Goal: Task Accomplishment & Management: Use online tool/utility

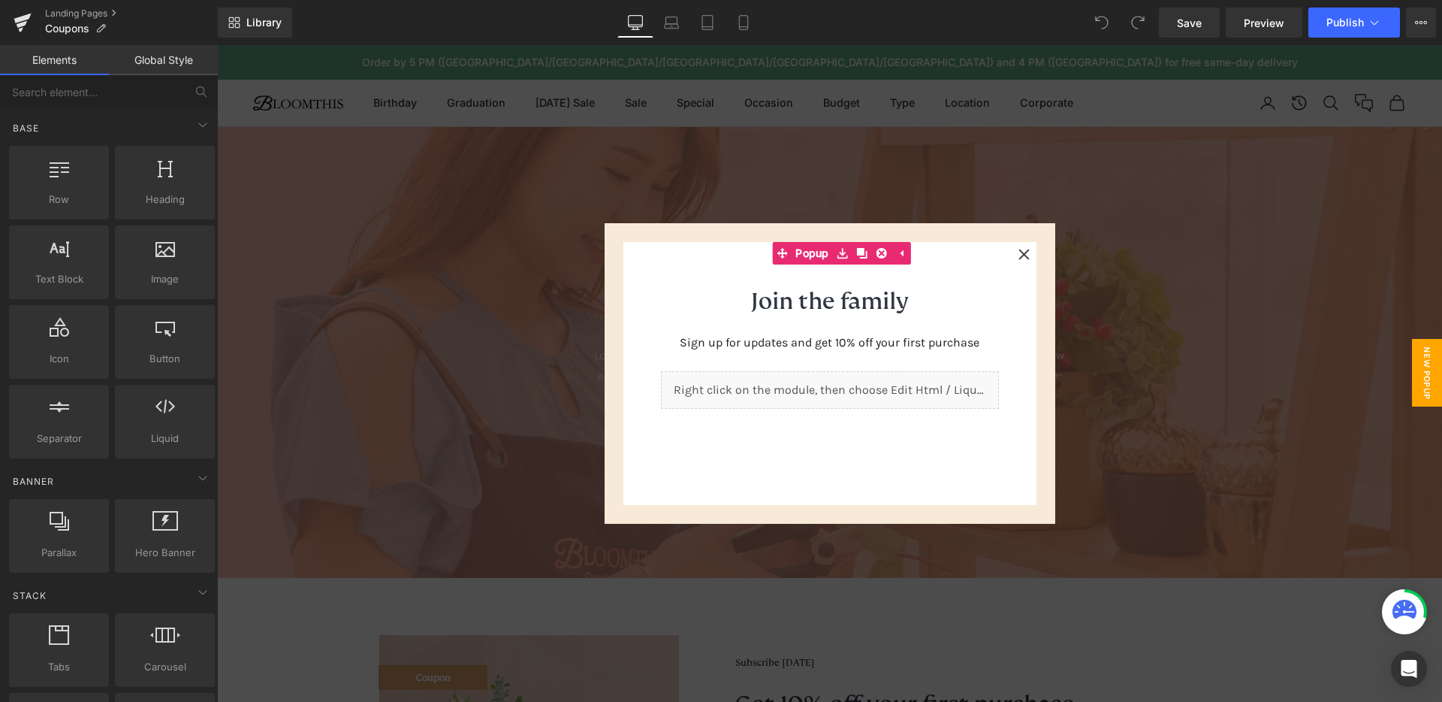
click at [1161, 284] on div at bounding box center [829, 373] width 1225 height 657
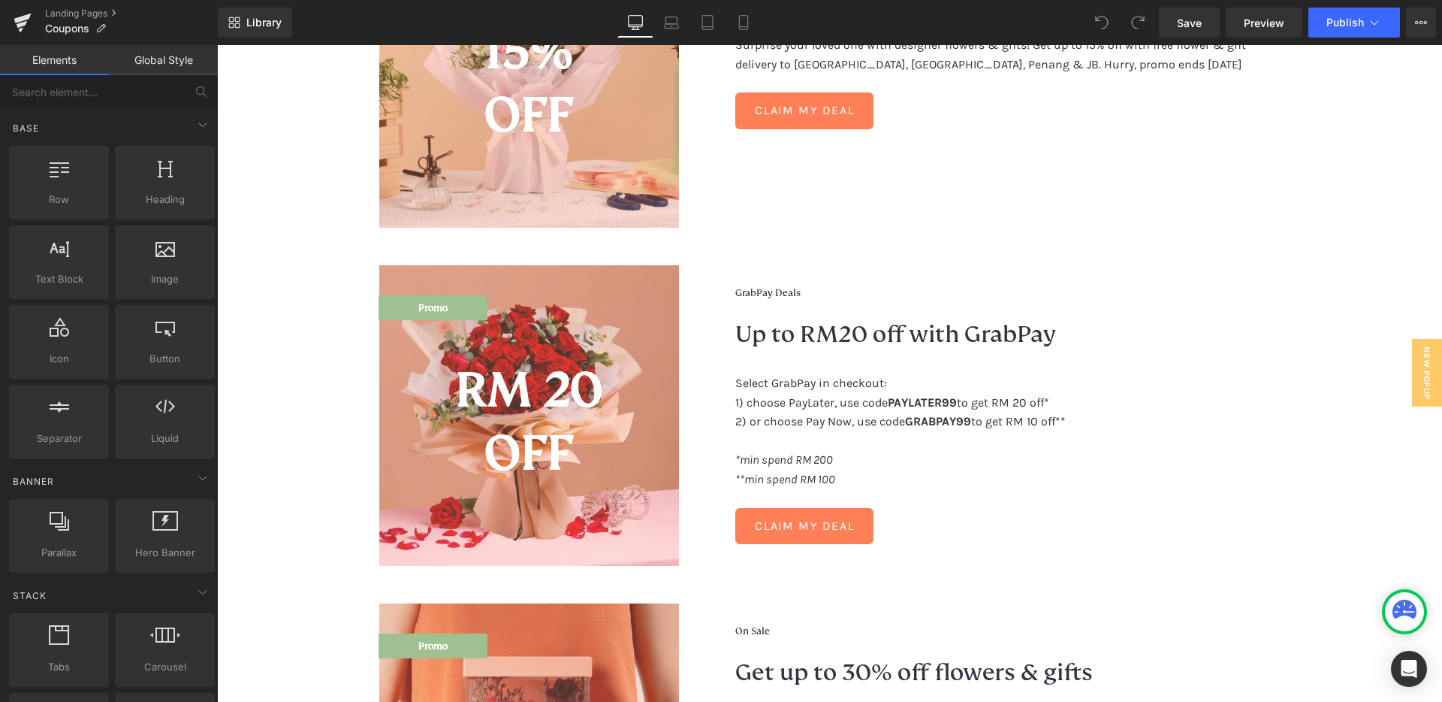
scroll to position [1360, 0]
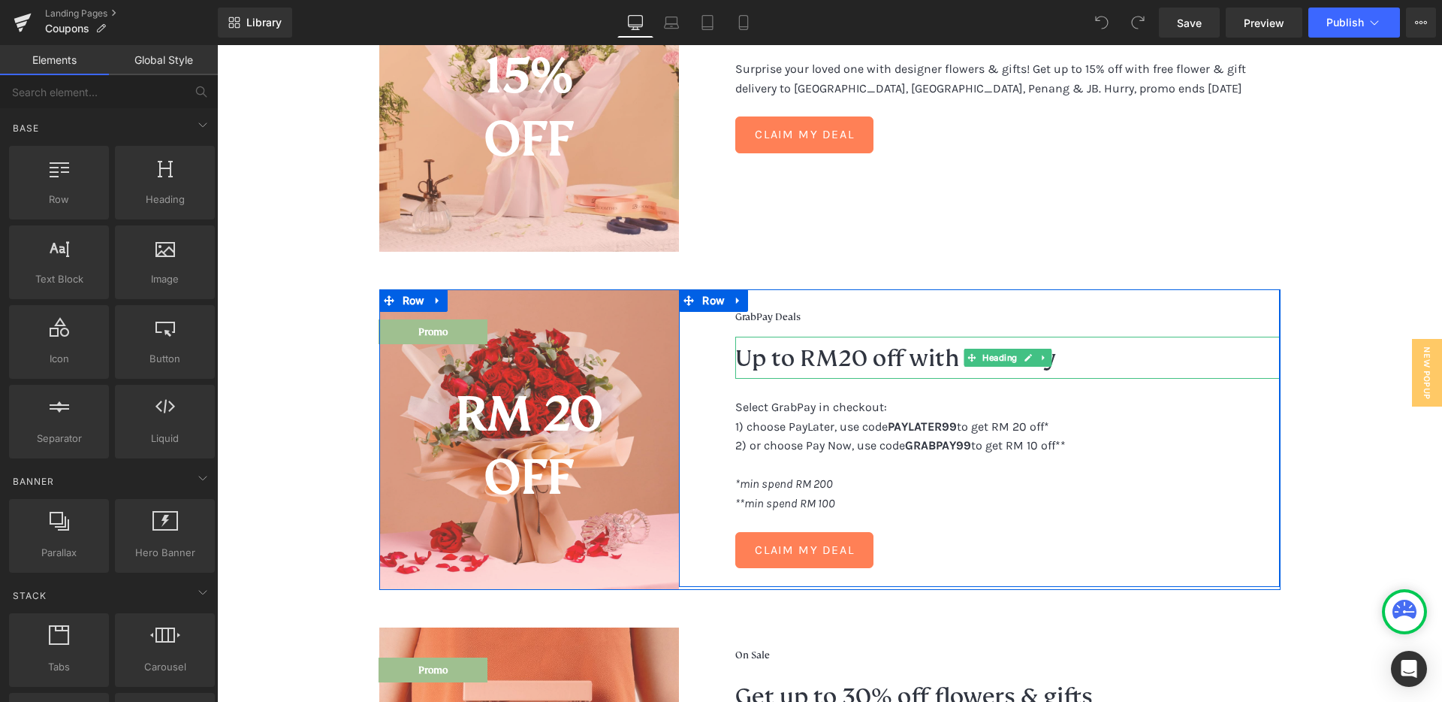
drag, startPoint x: 940, startPoint y: 367, endPoint x: 949, endPoint y: 364, distance: 9.5
click at [939, 367] on h2 "Up to RM20 off with GrabPay" at bounding box center [1007, 358] width 545 height 42
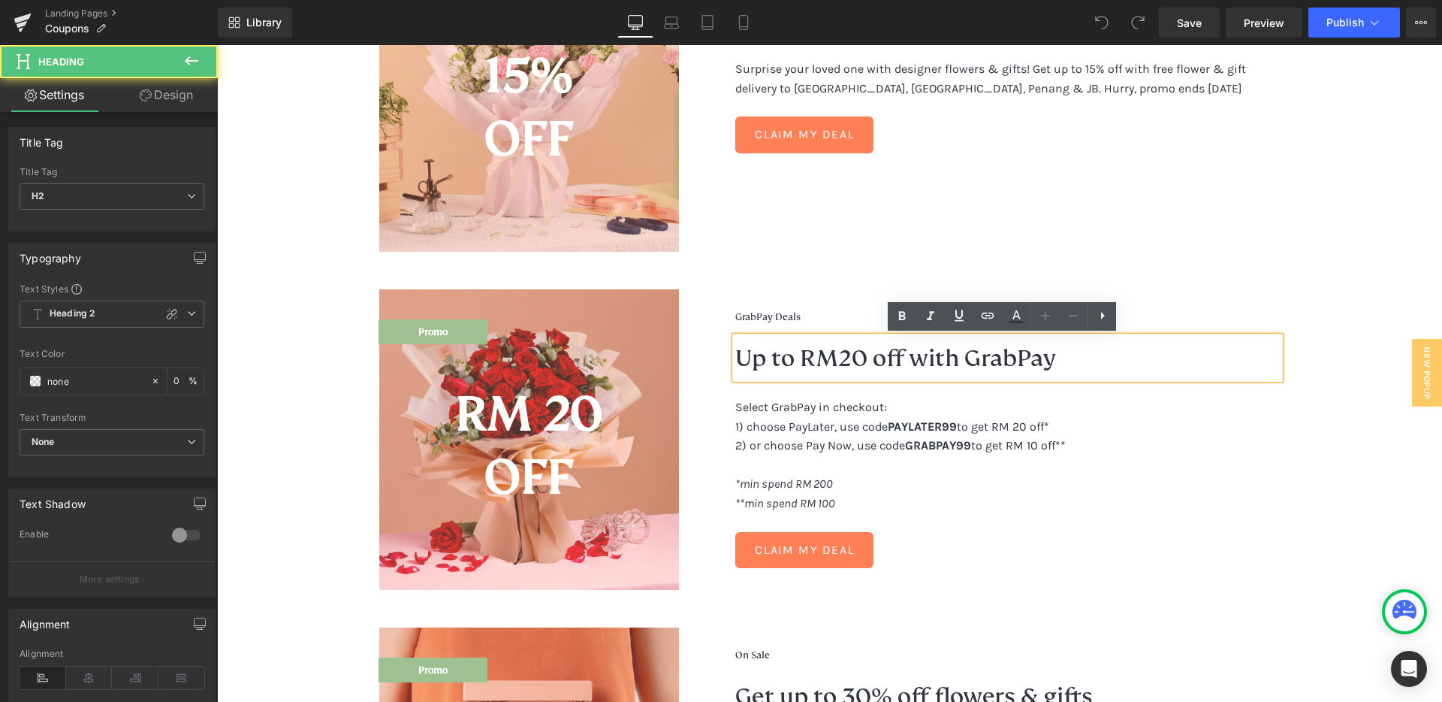
click at [868, 360] on h2 "Up to RM20 off with GrabPay" at bounding box center [1007, 358] width 545 height 42
click at [839, 357] on h2 "Up to RM20 off with GrabPay" at bounding box center [1007, 358] width 545 height 42
drag, startPoint x: 879, startPoint y: 367, endPoint x: 832, endPoint y: 360, distance: 47.8
click at [878, 367] on h2 "Up to RM20 off with GrabPay" at bounding box center [1007, 358] width 545 height 42
click at [840, 358] on h2 "Up to RM20 off with GrabPay" at bounding box center [1007, 358] width 545 height 42
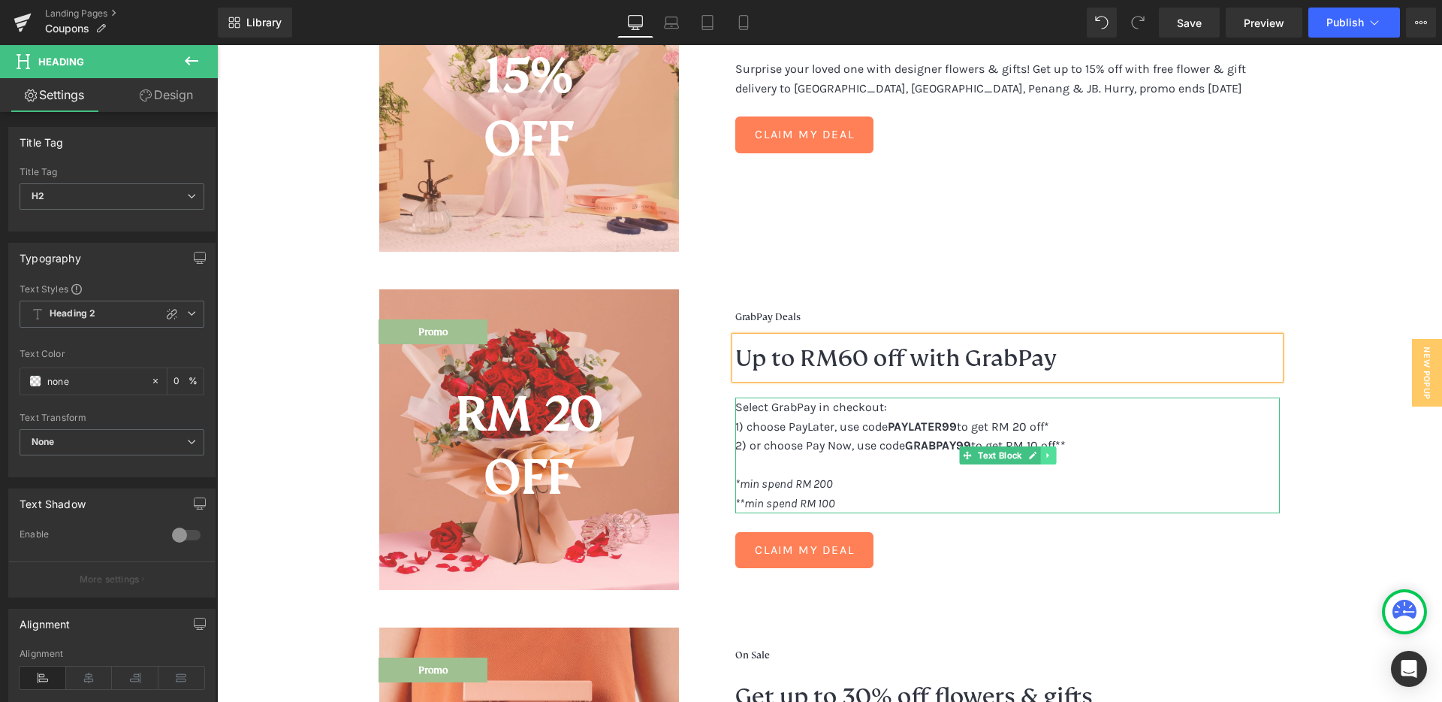
click at [1044, 448] on link at bounding box center [1049, 455] width 16 height 18
click at [1113, 444] on p "2) or choose Pay Now, use code GRABPAY99 to get RM 10 off**" at bounding box center [1007, 446] width 545 height 20
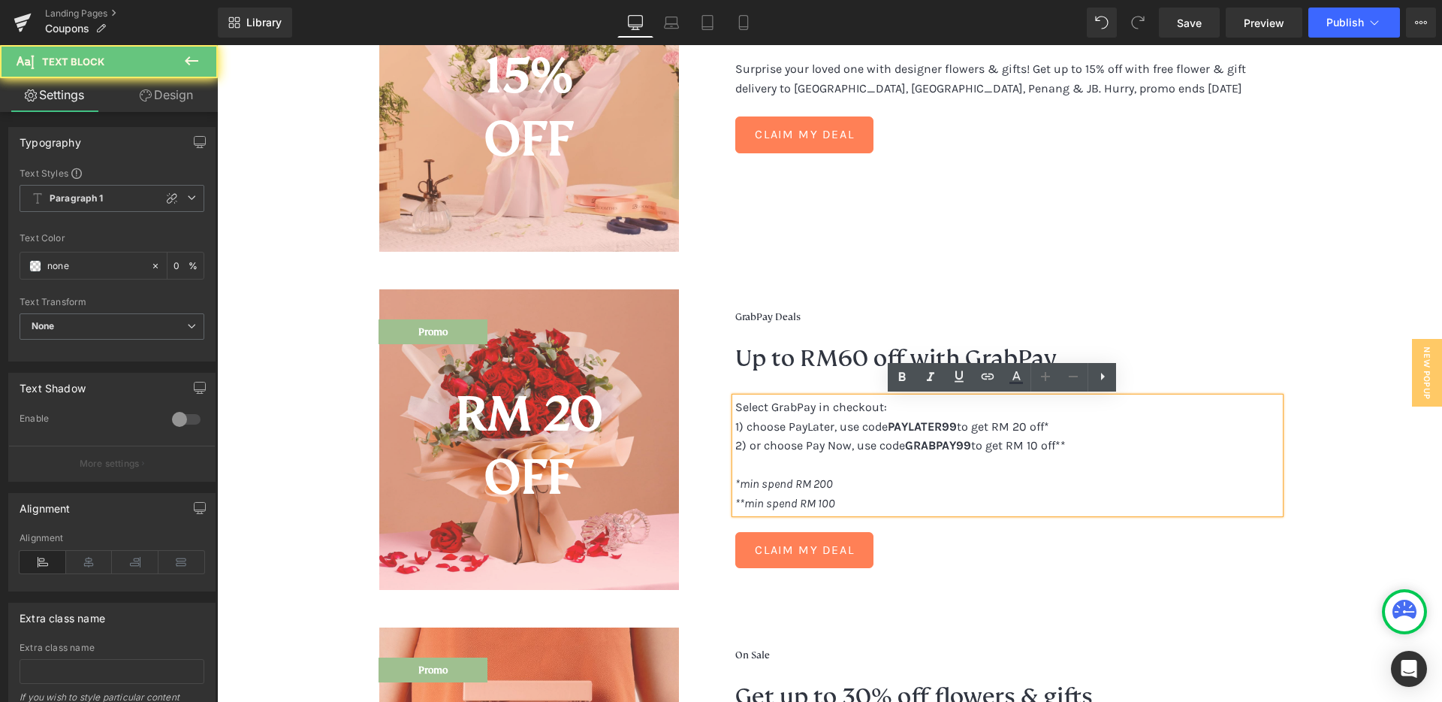
click at [1010, 447] on p "2) or choose Pay Now, use code GRABPAY99 to get RM 10 off**" at bounding box center [1007, 446] width 545 height 20
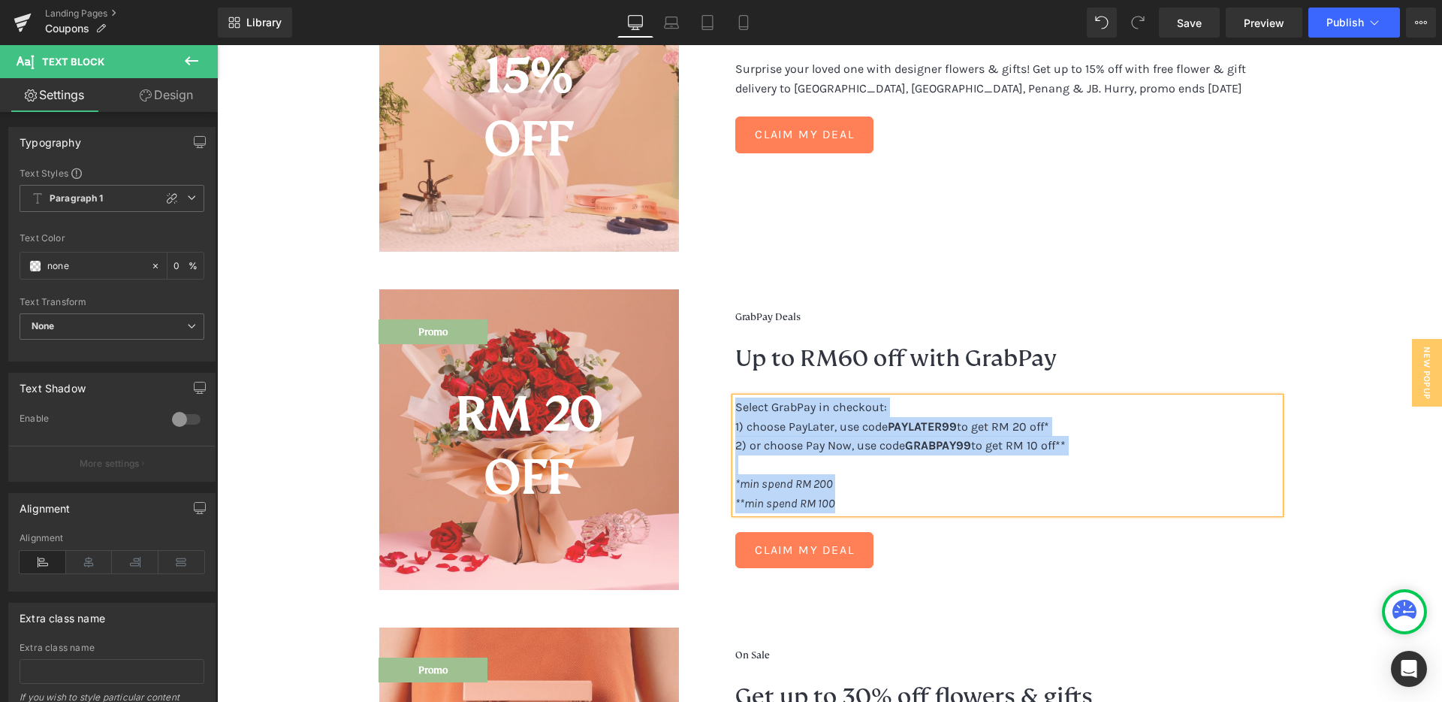
paste div
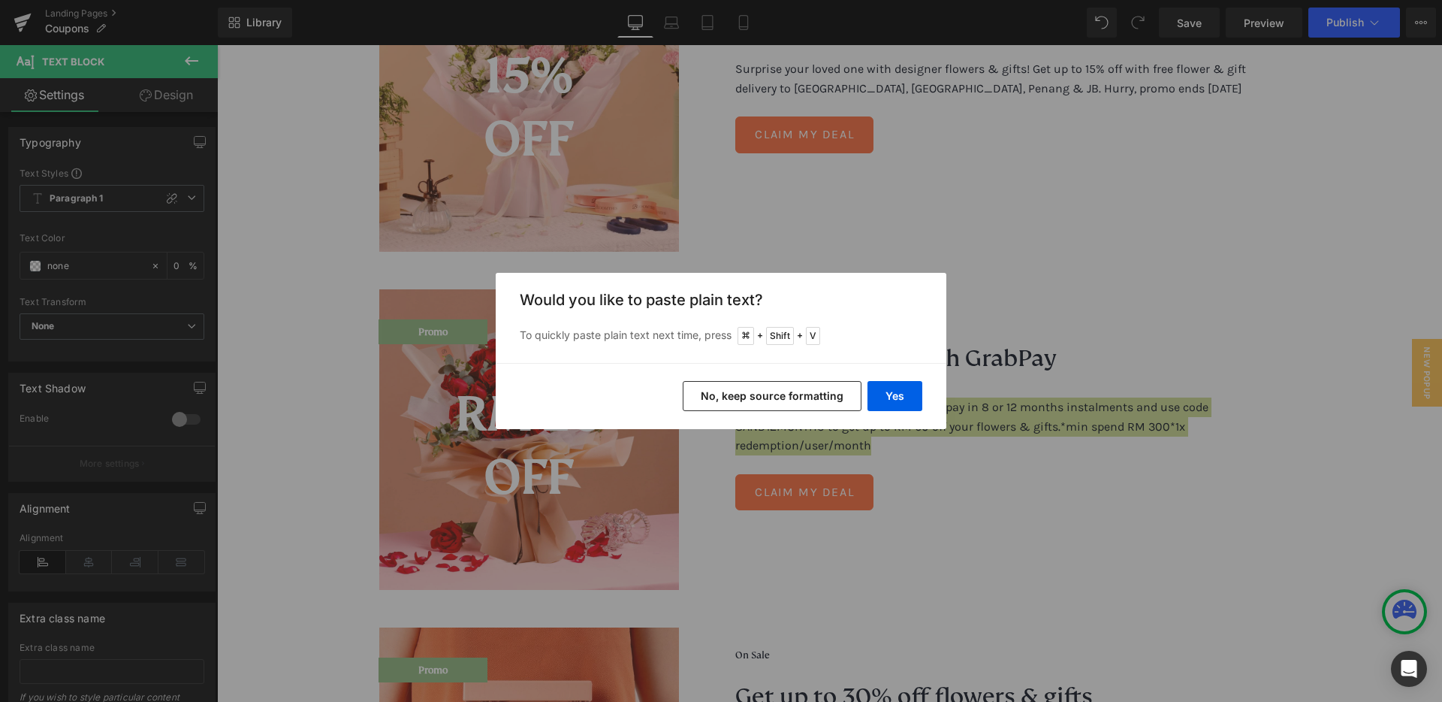
click at [739, 394] on button "No, keep source formatting" at bounding box center [772, 396] width 179 height 30
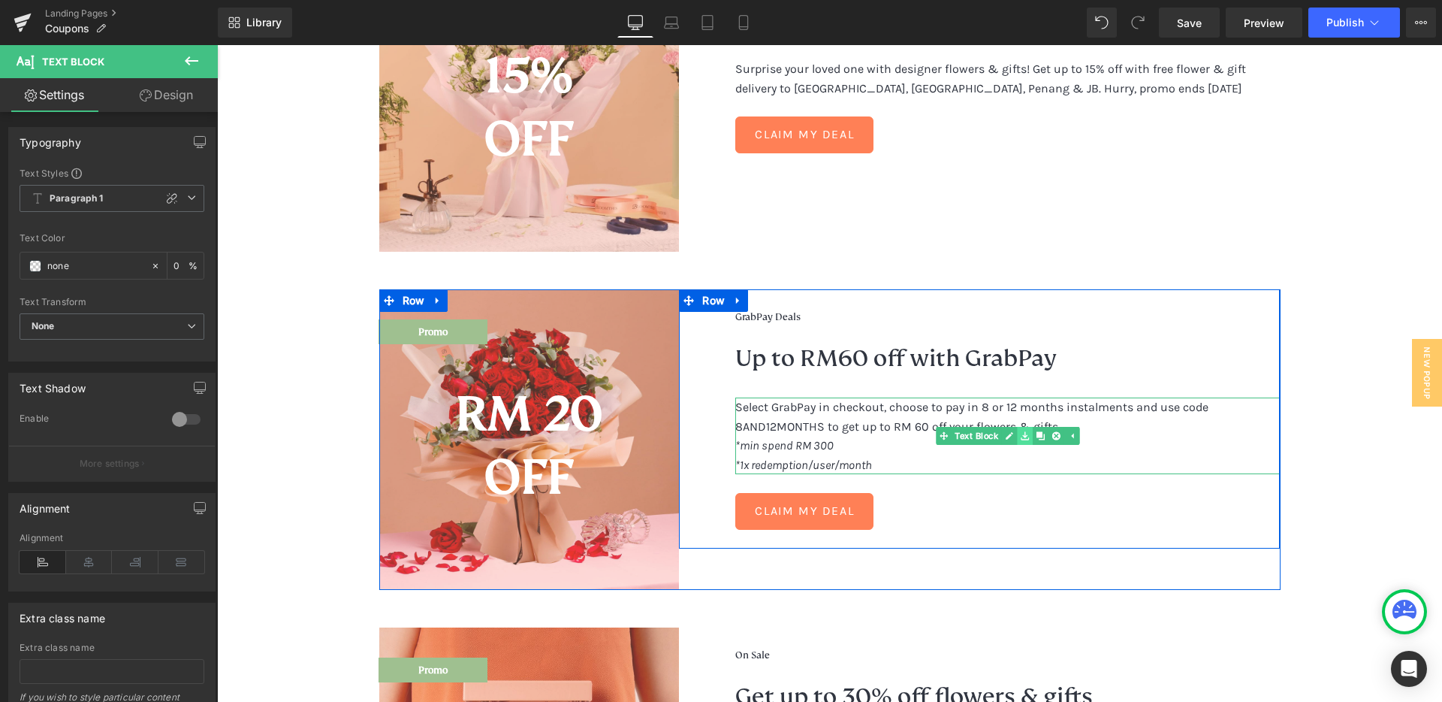
click at [1017, 433] on link at bounding box center [1025, 436] width 16 height 18
click at [858, 439] on p "*min spend RM 300 *1x redemption/user/month" at bounding box center [1007, 455] width 545 height 38
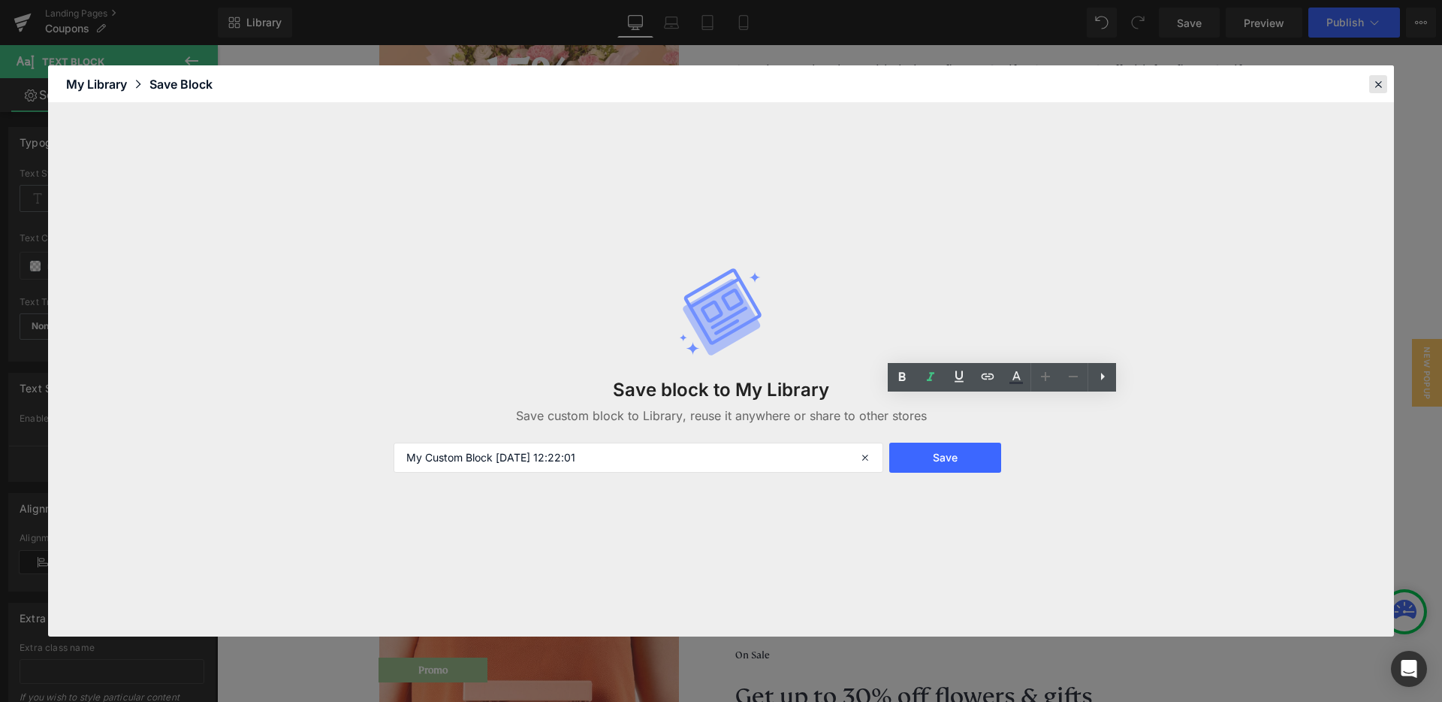
click at [1370, 83] on div at bounding box center [1378, 84] width 18 height 18
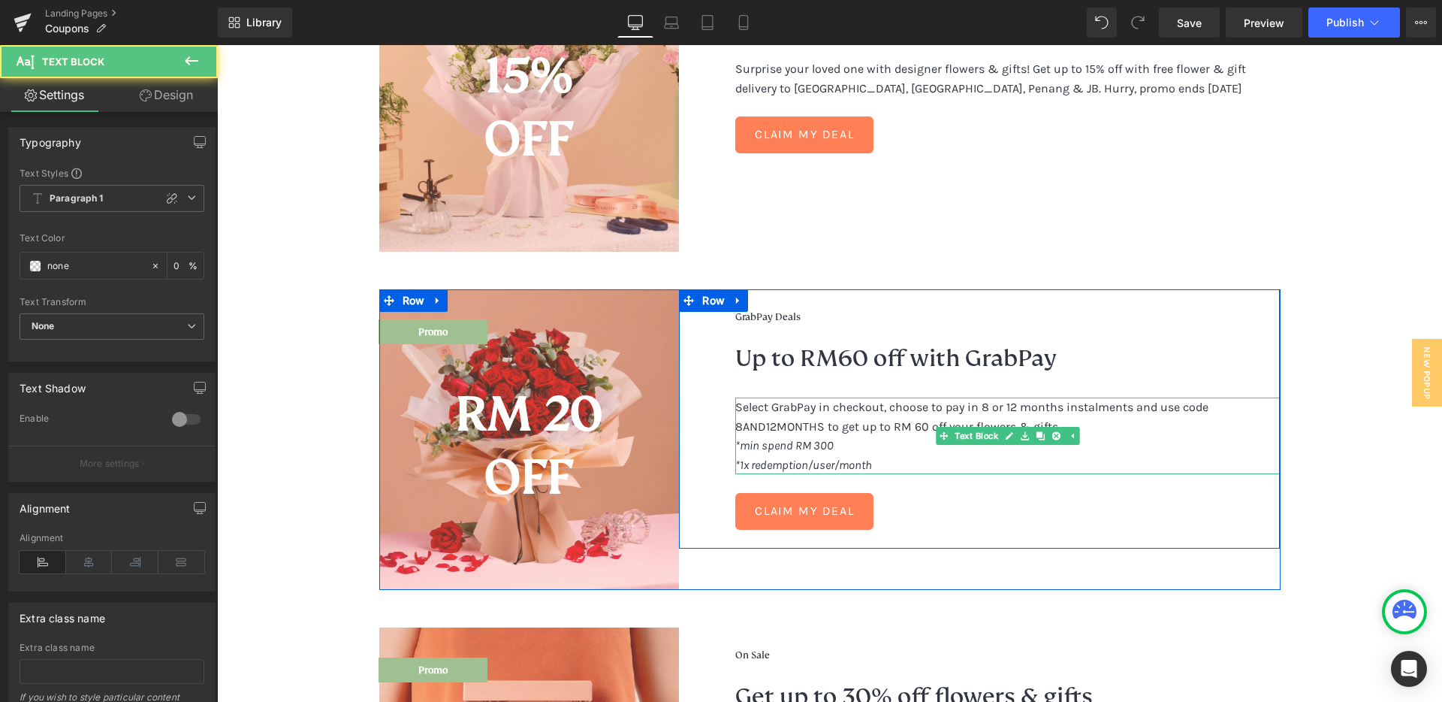
click at [926, 450] on p "*min spend RM 300 *1x redemption/user/month" at bounding box center [1007, 455] width 545 height 38
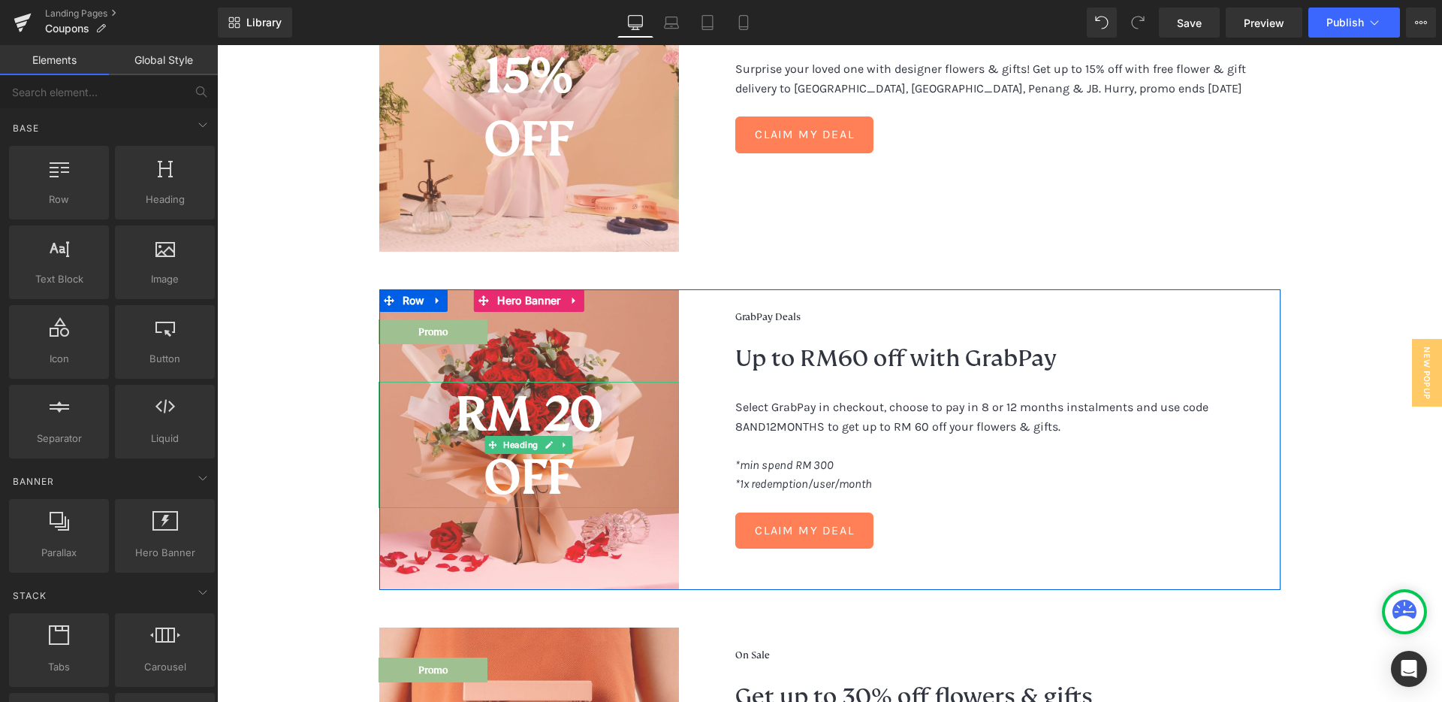
click at [542, 408] on b "RM 20" at bounding box center [528, 413] width 147 height 62
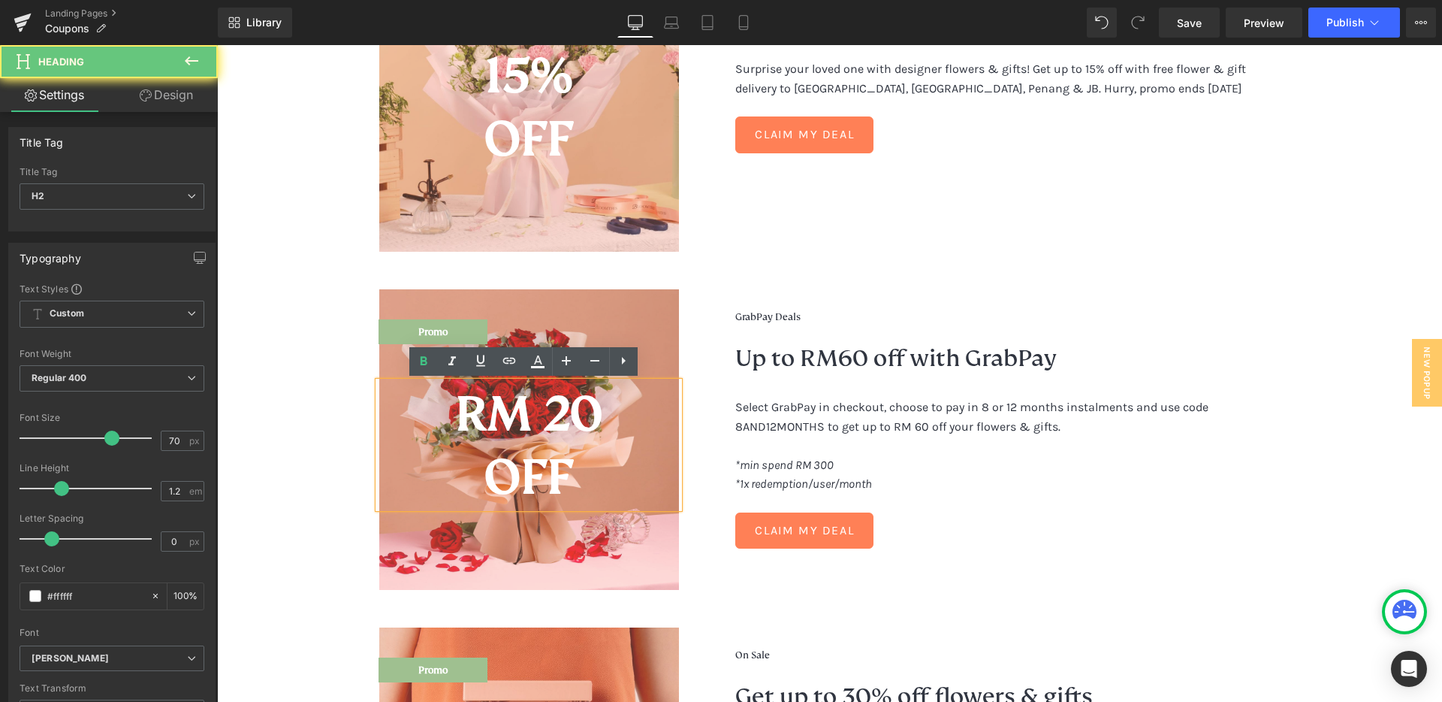
click at [560, 411] on b "RM 20" at bounding box center [528, 413] width 147 height 62
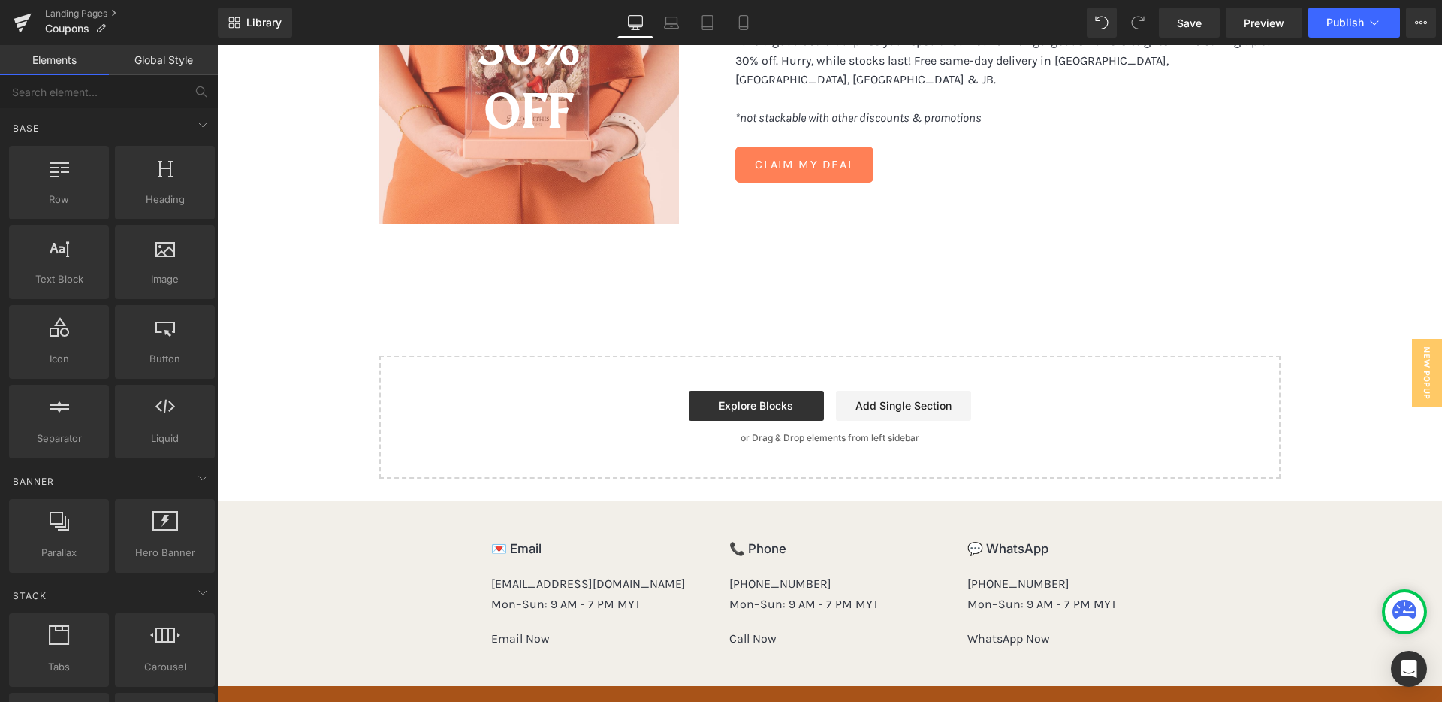
scroll to position [1784, 0]
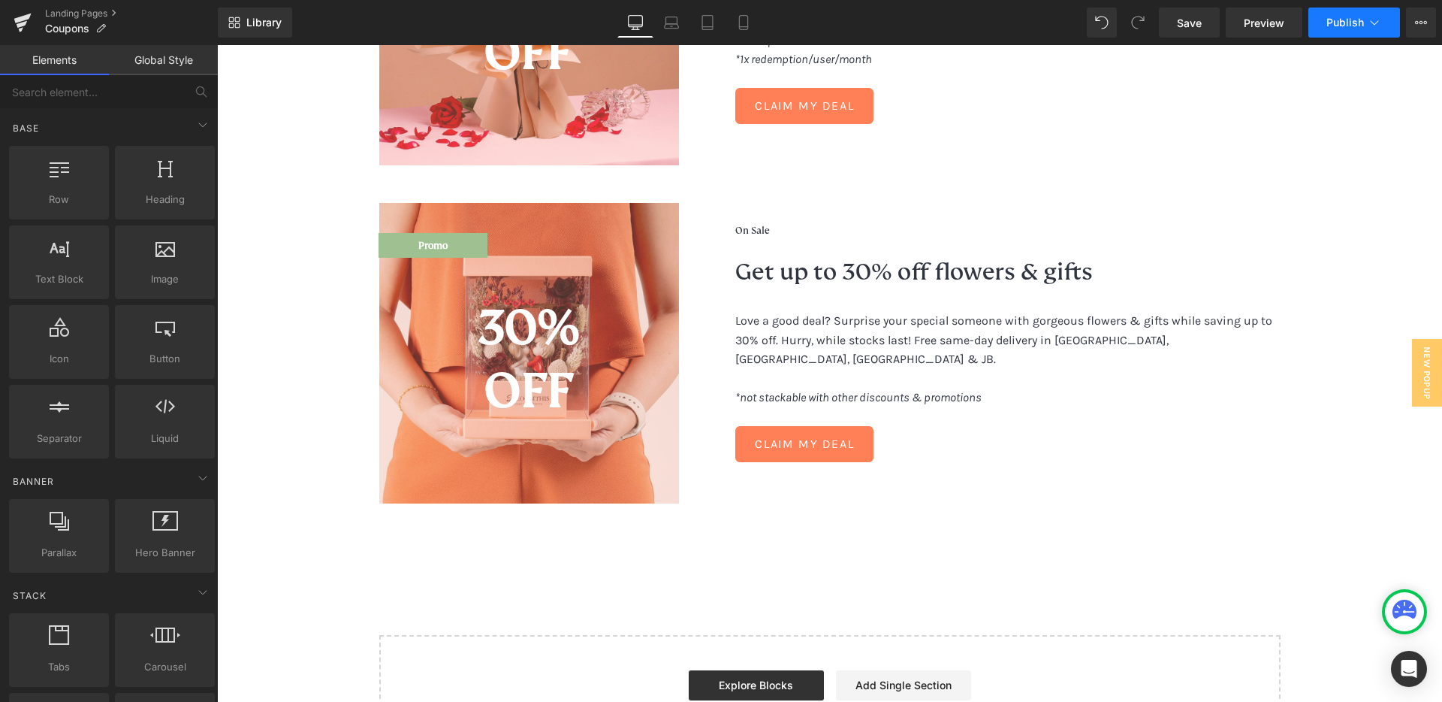
click at [1348, 17] on span "Publish" at bounding box center [1346, 23] width 38 height 12
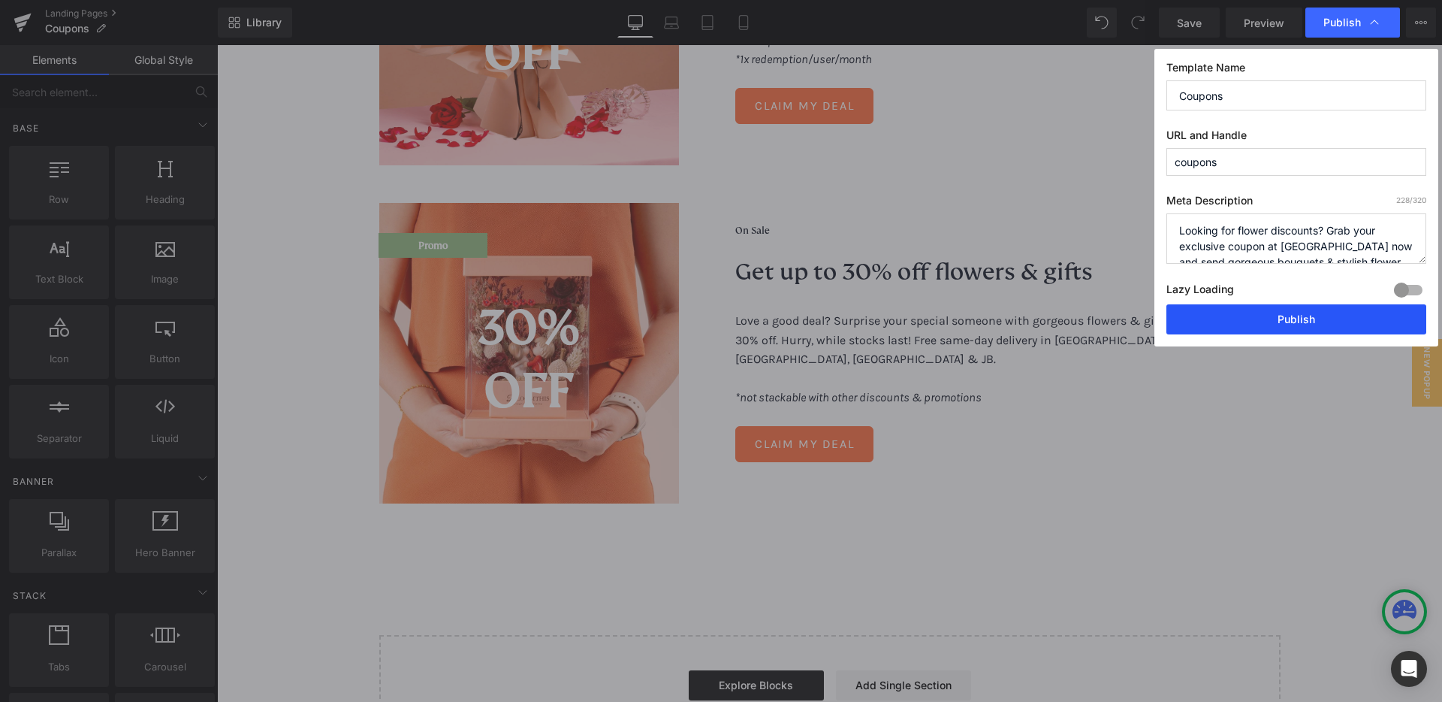
click at [1273, 310] on button "Publish" at bounding box center [1297, 319] width 260 height 30
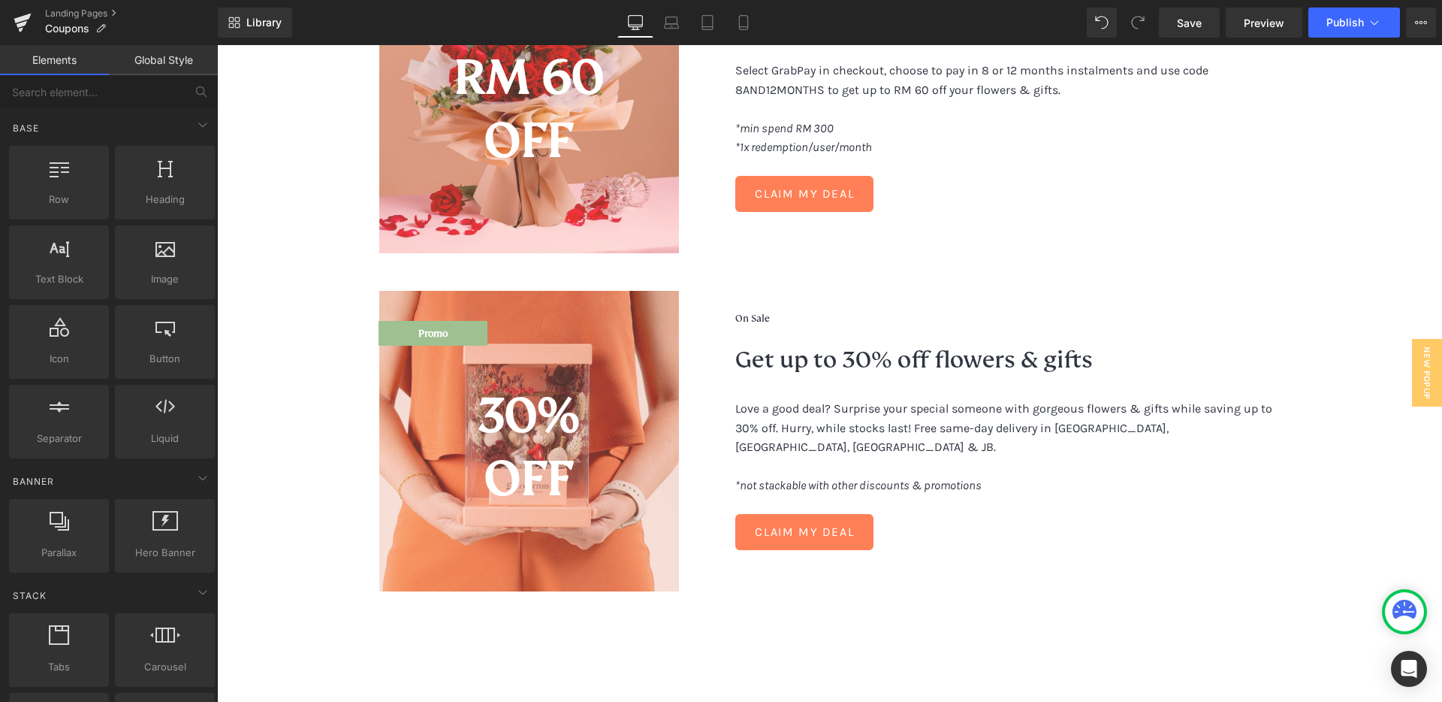
scroll to position [385, 0]
